Goal: Task Accomplishment & Management: Use online tool/utility

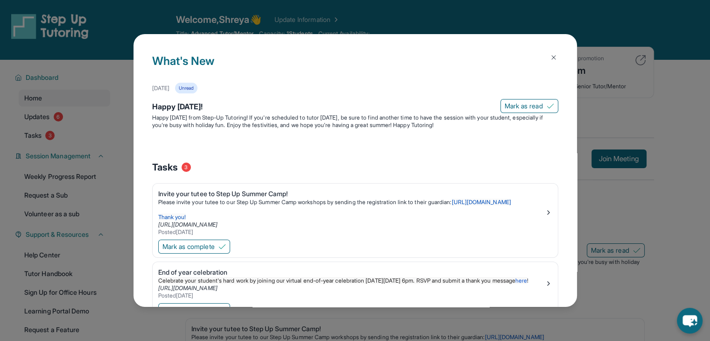
click at [550, 61] on img at bounding box center [553, 57] width 7 height 7
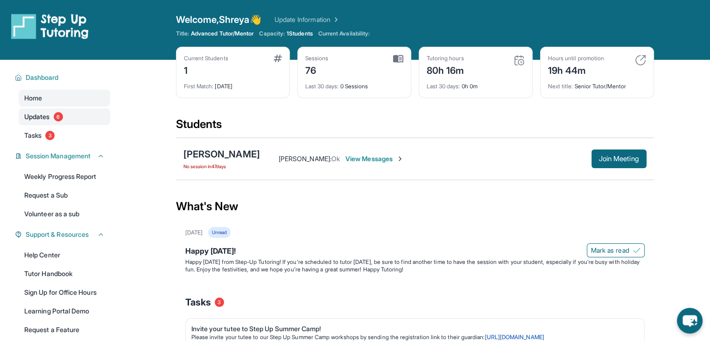
click at [74, 117] on link "Updates 6" at bounding box center [65, 116] width 92 height 17
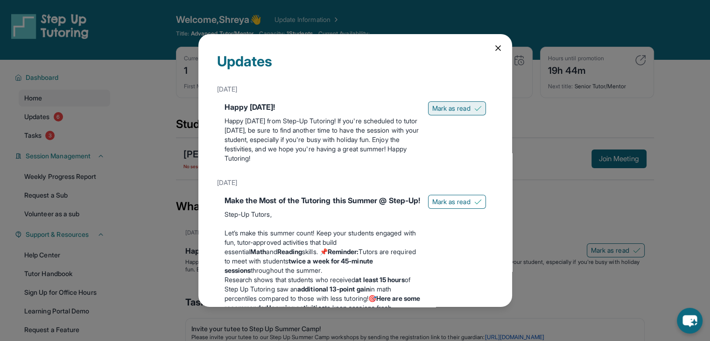
click at [447, 102] on button "Mark as read" at bounding box center [457, 108] width 58 height 14
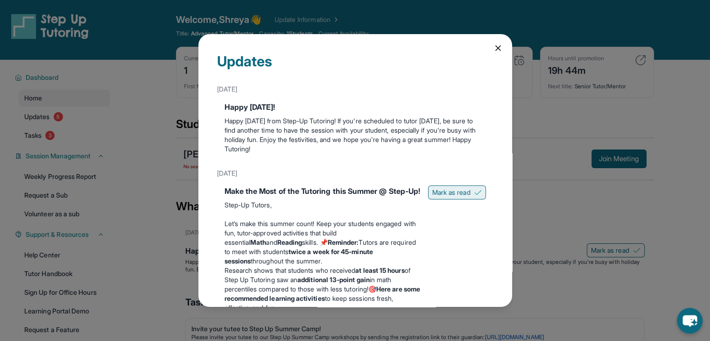
click at [465, 197] on button "Mark as read" at bounding box center [457, 192] width 58 height 14
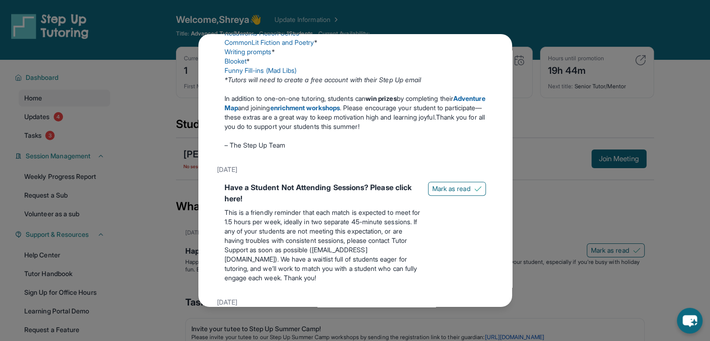
scroll to position [348, 0]
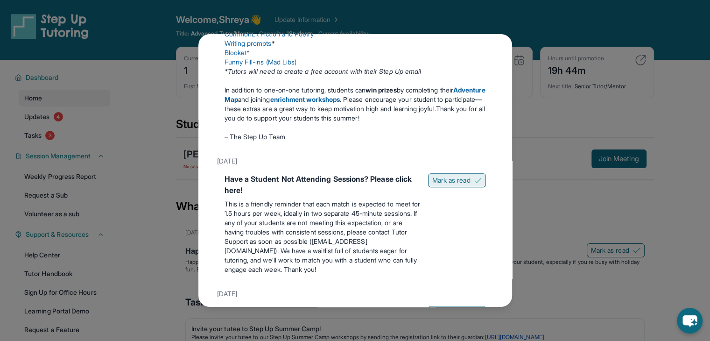
click at [449, 185] on span "Mark as read" at bounding box center [452, 180] width 38 height 9
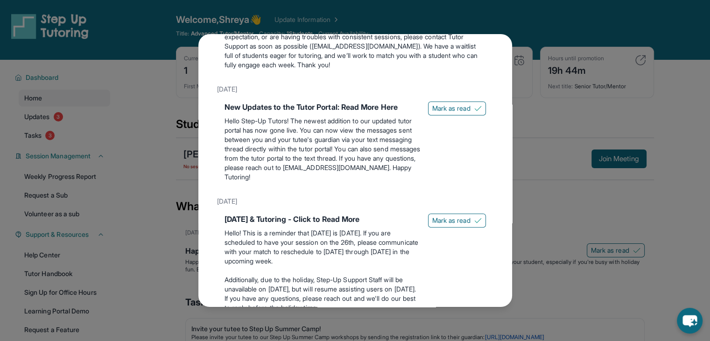
scroll to position [526, 0]
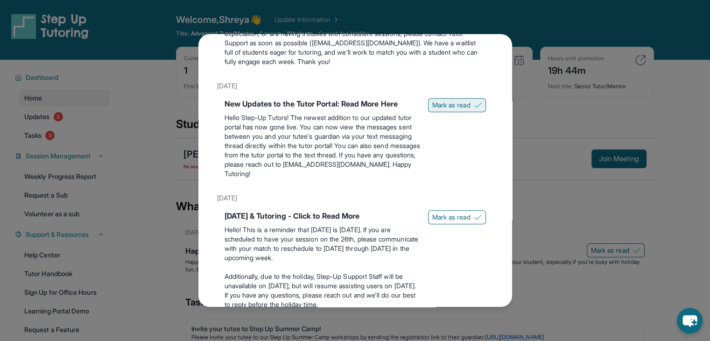
click at [456, 107] on button "Mark as read" at bounding box center [457, 105] width 58 height 14
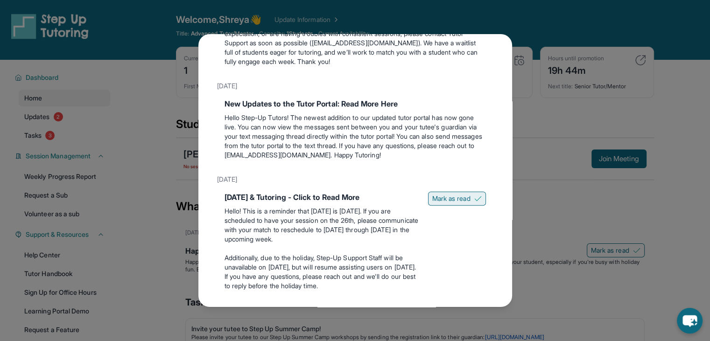
click at [454, 203] on span "Mark as read" at bounding box center [452, 198] width 38 height 9
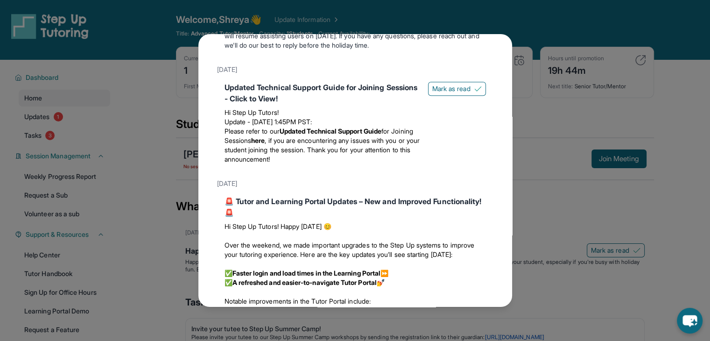
scroll to position [747, 0]
click at [447, 94] on span "Mark as read" at bounding box center [452, 89] width 38 height 9
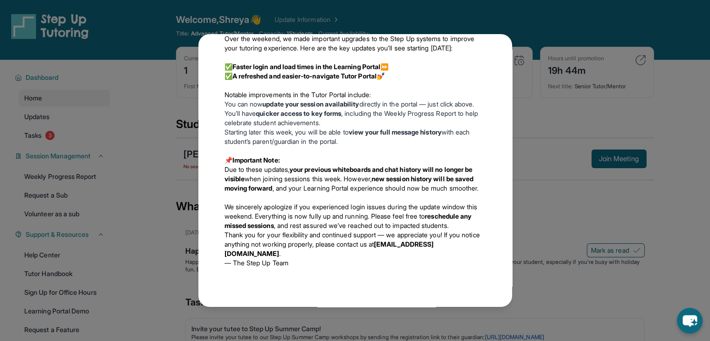
scroll to position [992, 0]
click at [553, 85] on div "Updates [DATE] Happy [DATE]! Happy [DATE] from Step-Up Tutoring! If you're sche…" at bounding box center [355, 170] width 710 height 341
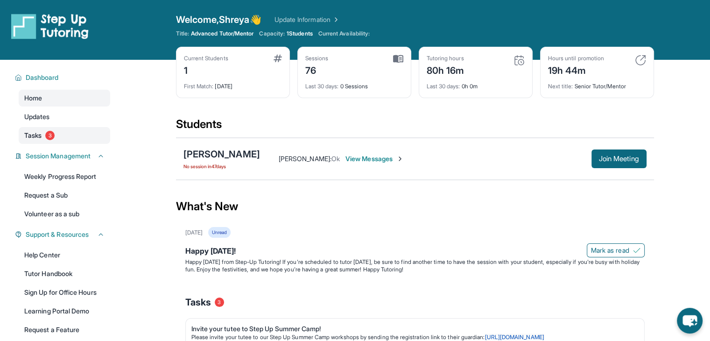
click at [80, 136] on link "Tasks 3" at bounding box center [65, 135] width 92 height 17
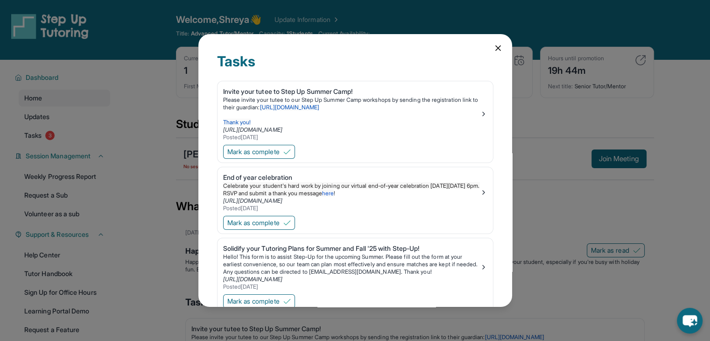
click at [496, 50] on icon at bounding box center [498, 48] width 5 height 5
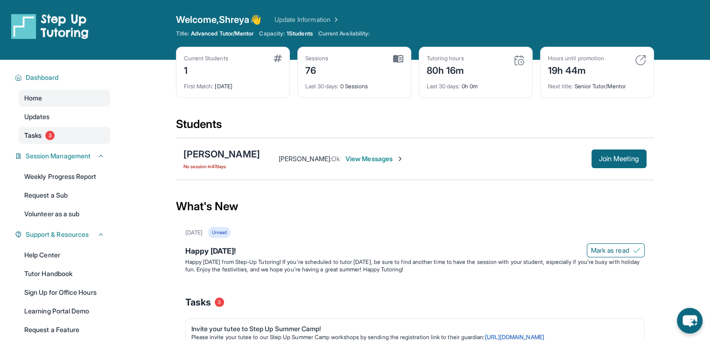
click at [99, 133] on link "Tasks 3" at bounding box center [65, 135] width 92 height 17
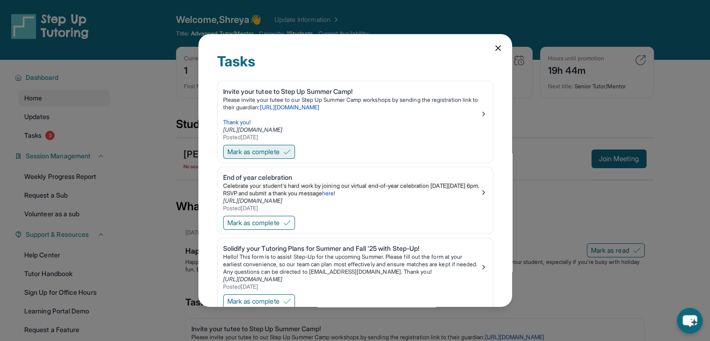
click at [244, 152] on span "Mark as complete" at bounding box center [253, 151] width 52 height 9
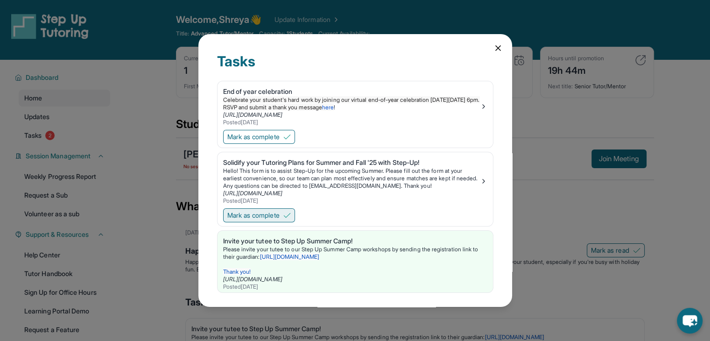
click at [269, 220] on span "Mark as complete" at bounding box center [253, 215] width 52 height 9
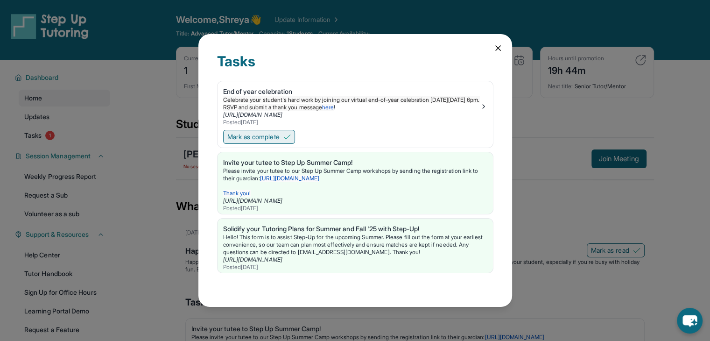
click at [271, 134] on span "Mark as complete" at bounding box center [253, 136] width 52 height 9
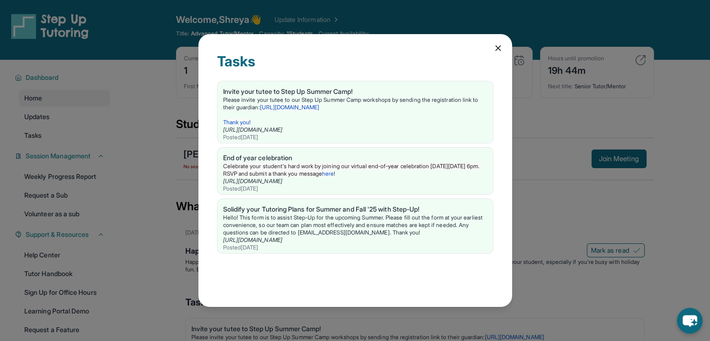
click at [495, 47] on icon at bounding box center [498, 47] width 9 height 9
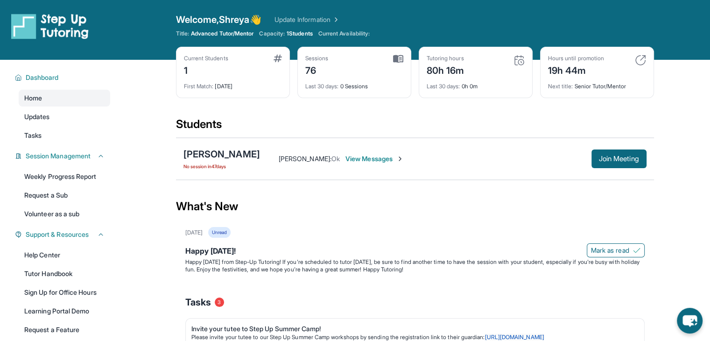
click at [519, 62] on img at bounding box center [519, 60] width 11 height 11
click at [468, 62] on div "Tutoring hours 80h 16m" at bounding box center [476, 66] width 98 height 22
click at [637, 58] on img at bounding box center [640, 60] width 11 height 11
click at [646, 58] on div "Hours until promotion 19h 44m Next title : Senior Tutor/Mentor" at bounding box center [597, 72] width 114 height 51
click at [243, 83] on div "First Match : [DATE]" at bounding box center [233, 83] width 98 height 13
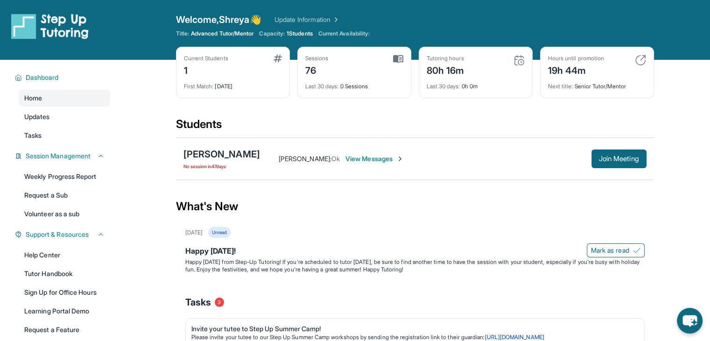
scroll to position [0, 0]
click at [620, 159] on span "Join Meeting" at bounding box center [619, 159] width 40 height 6
